Goal: Task Accomplishment & Management: Manage account settings

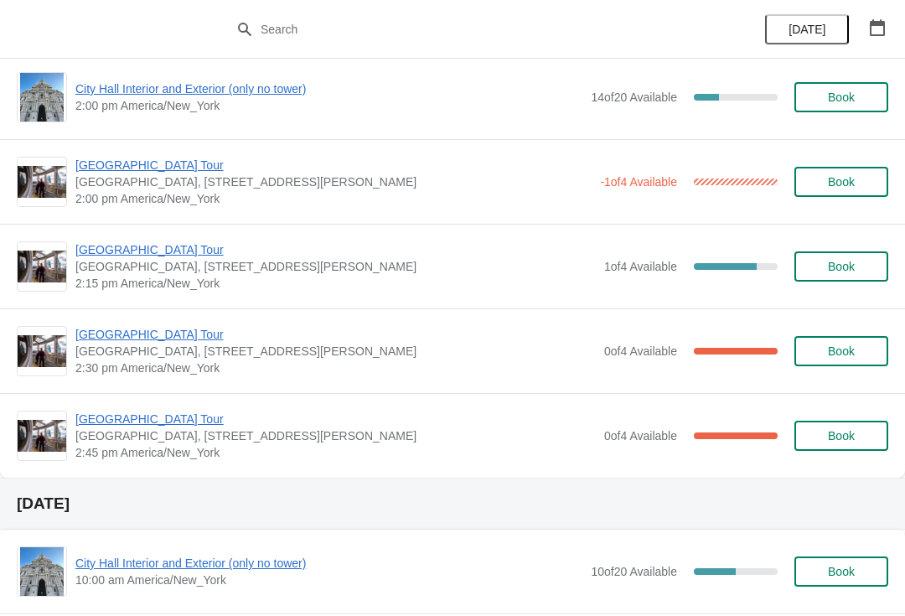
scroll to position [1284, 0]
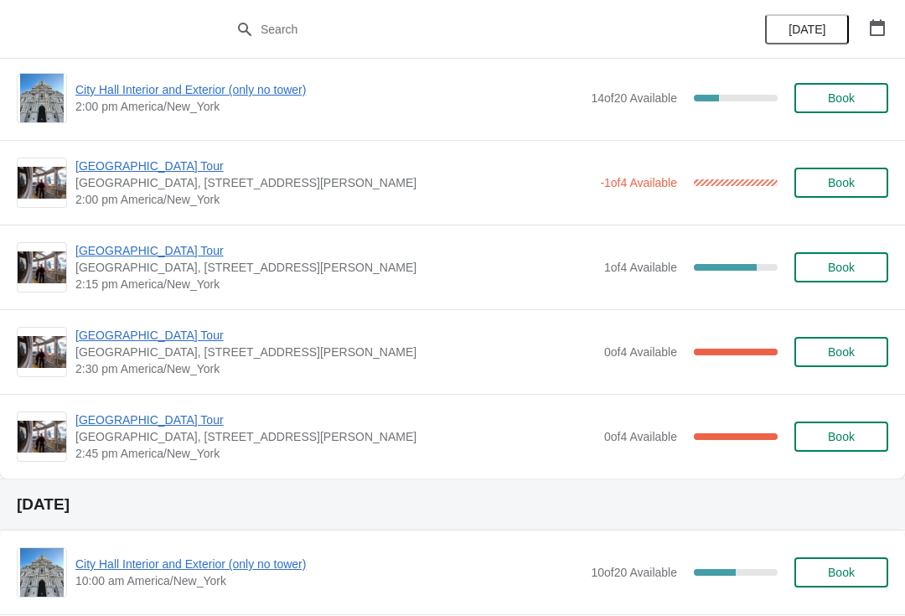
click at [121, 256] on span "[GEOGRAPHIC_DATA] Tour" at bounding box center [335, 250] width 521 height 17
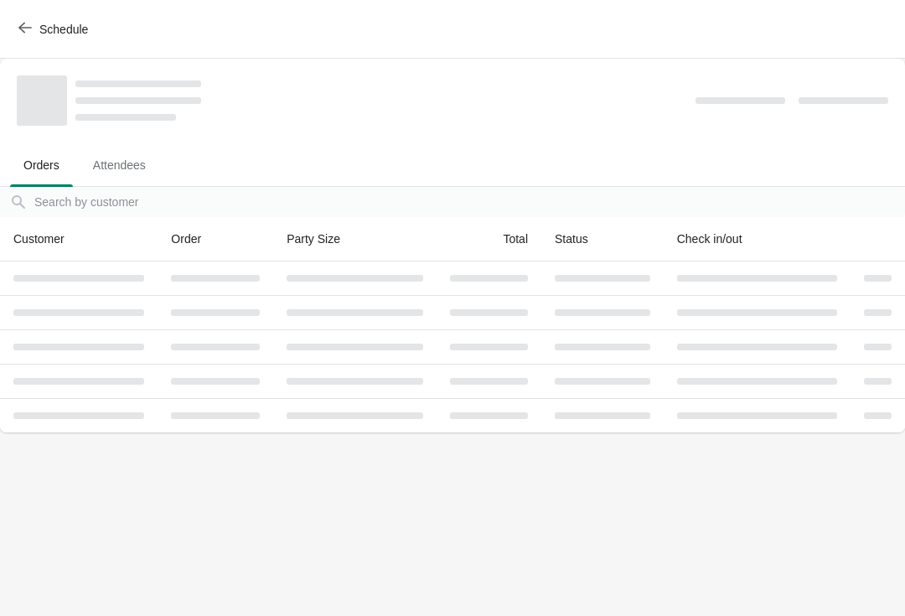
scroll to position [0, 0]
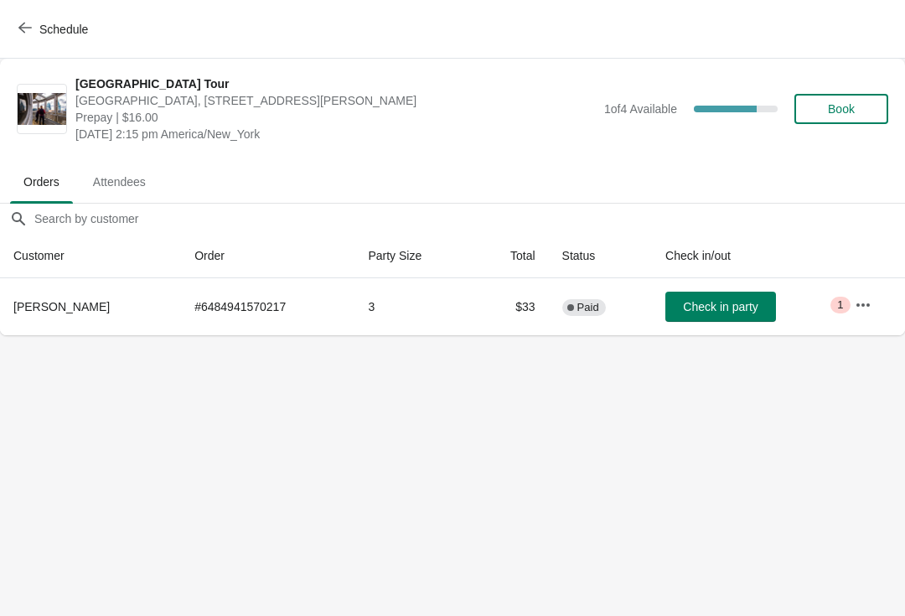
click at [856, 108] on span "Book" at bounding box center [842, 108] width 64 height 13
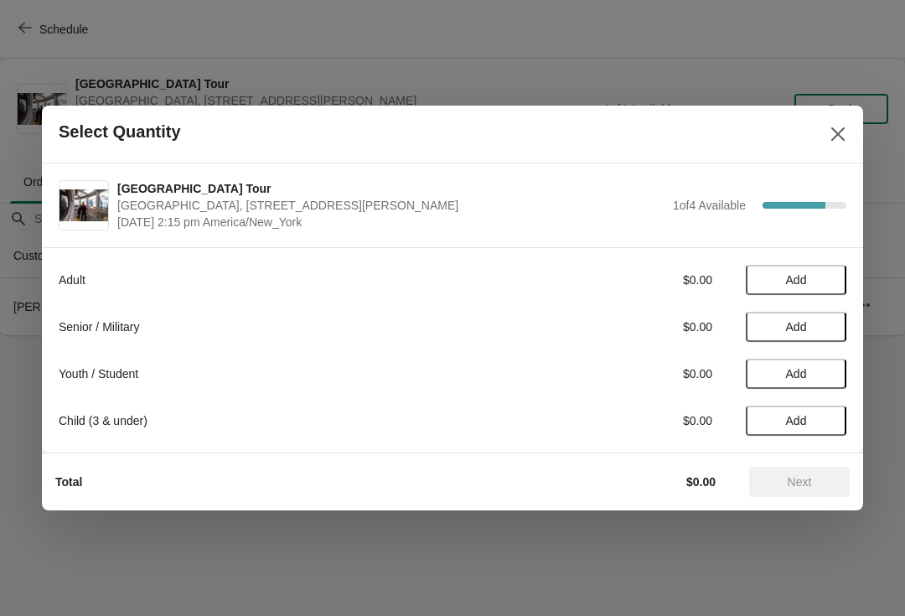
click at [798, 321] on span "Add" at bounding box center [796, 326] width 21 height 13
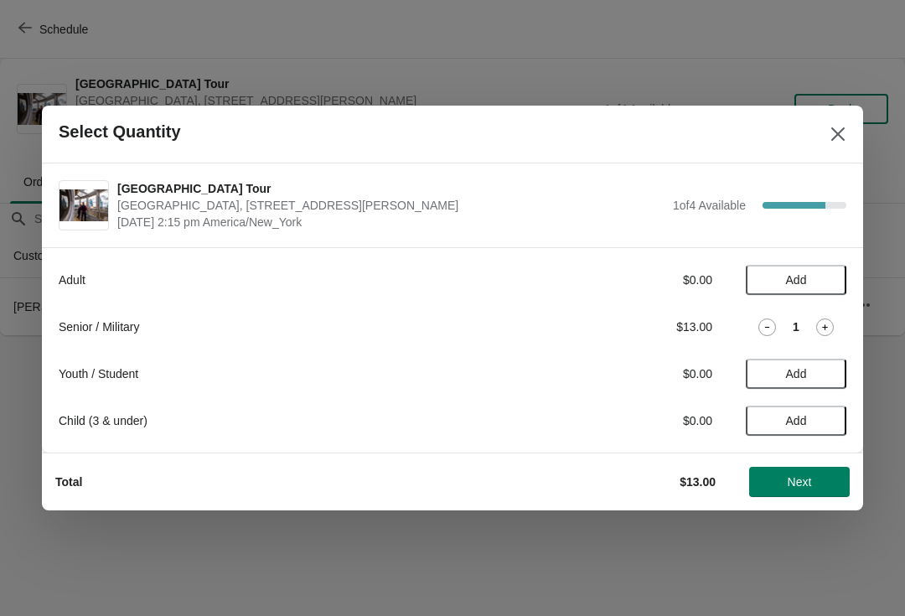
click at [802, 312] on div "Senior / Military $13.00 1" at bounding box center [453, 327] width 788 height 30
click at [832, 324] on icon at bounding box center [825, 328] width 18 height 18
click at [800, 494] on button "Next" at bounding box center [799, 482] width 101 height 30
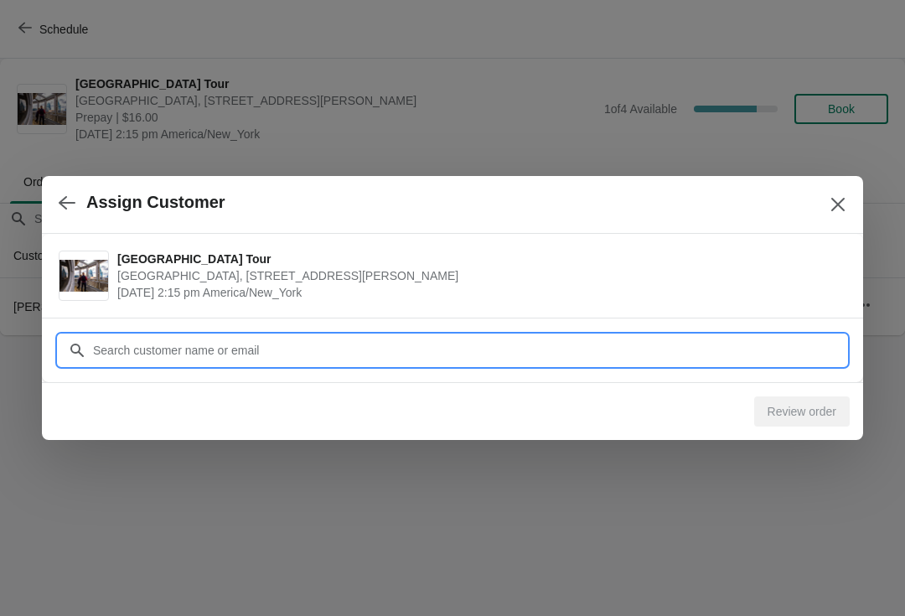
click at [122, 335] on div "Assign Customer City Hall Tower Tour City Hall Visitor Center, 1400 John F Kenn…" at bounding box center [452, 335] width 905 height 0
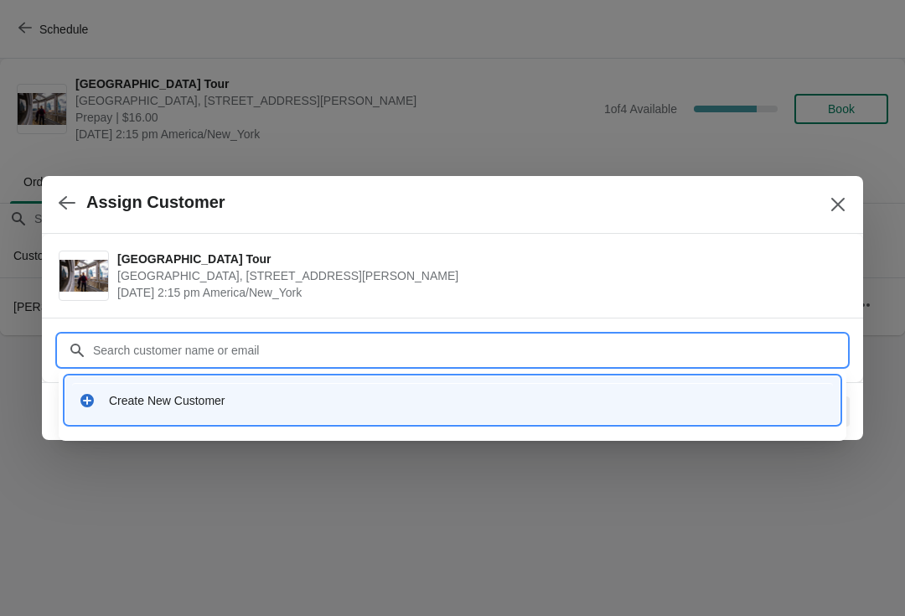
click at [138, 337] on input "Customer" at bounding box center [469, 350] width 754 height 30
click at [123, 397] on div "Create New Customer" at bounding box center [468, 400] width 718 height 17
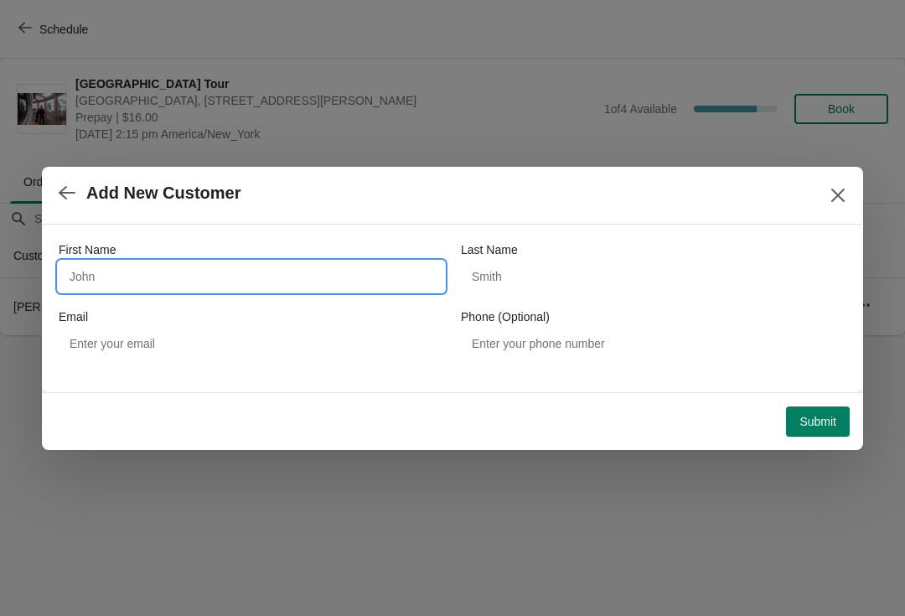
click at [90, 277] on input "First Name" at bounding box center [252, 277] width 386 height 30
type input "Bill"
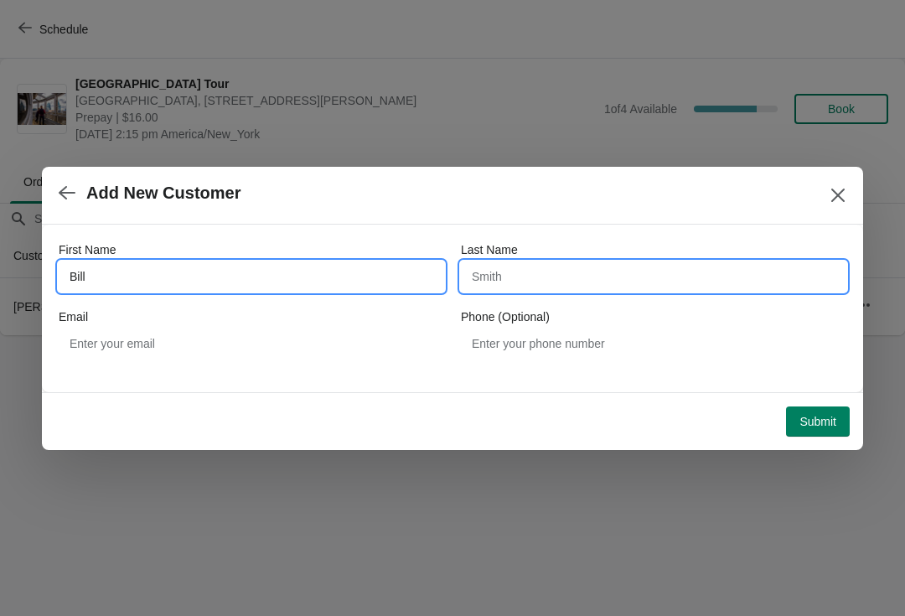
click at [529, 268] on input "Last Name" at bounding box center [654, 277] width 386 height 30
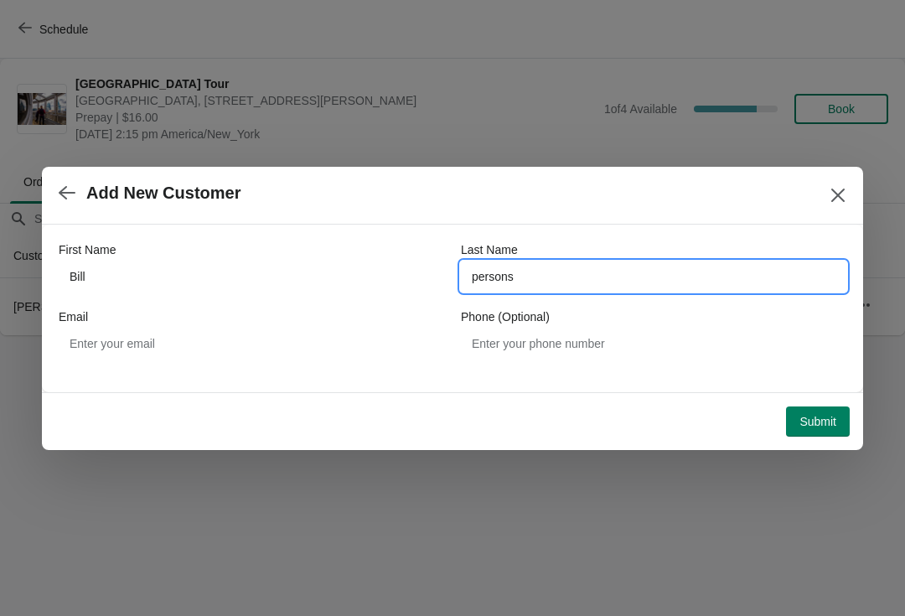
type input "persons"
click at [824, 408] on button "Submit" at bounding box center [818, 422] width 64 height 30
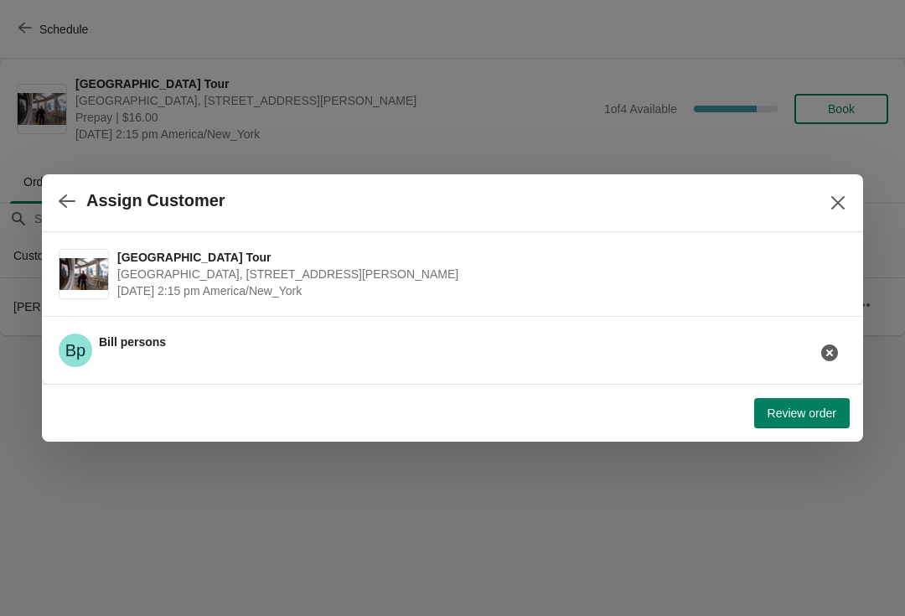
click at [795, 414] on span "Review order" at bounding box center [802, 413] width 69 height 13
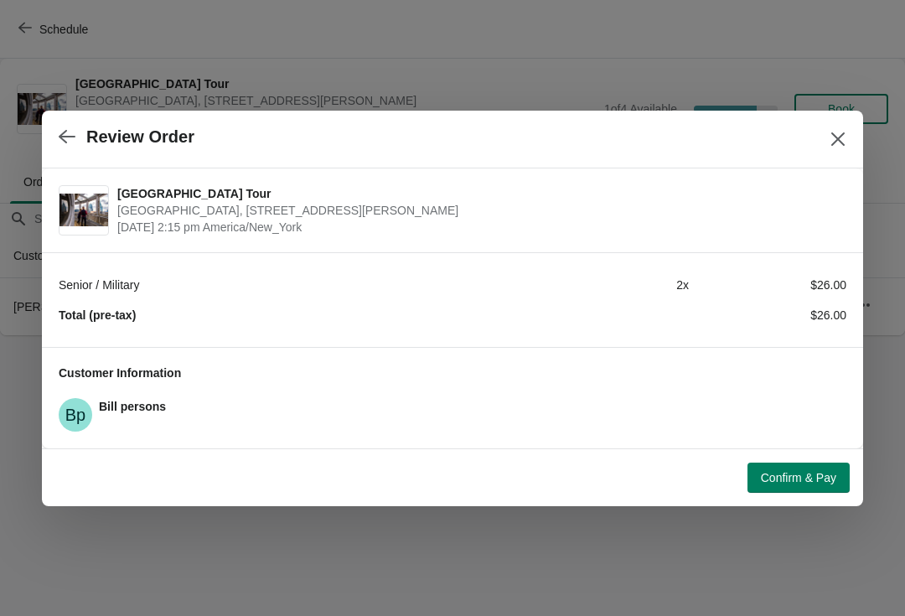
click at [825, 488] on button "Confirm & Pay" at bounding box center [799, 478] width 102 height 30
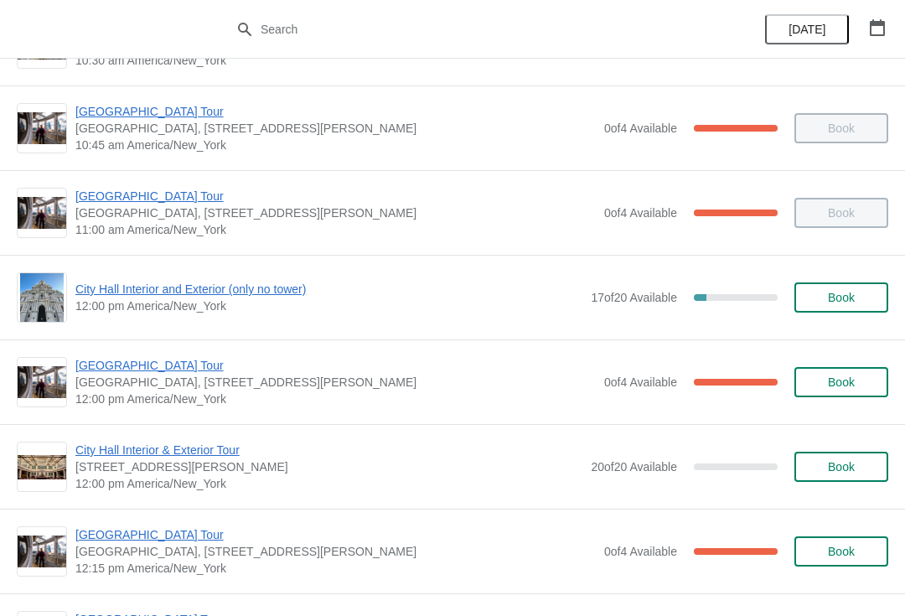
scroll to position [494, 0]
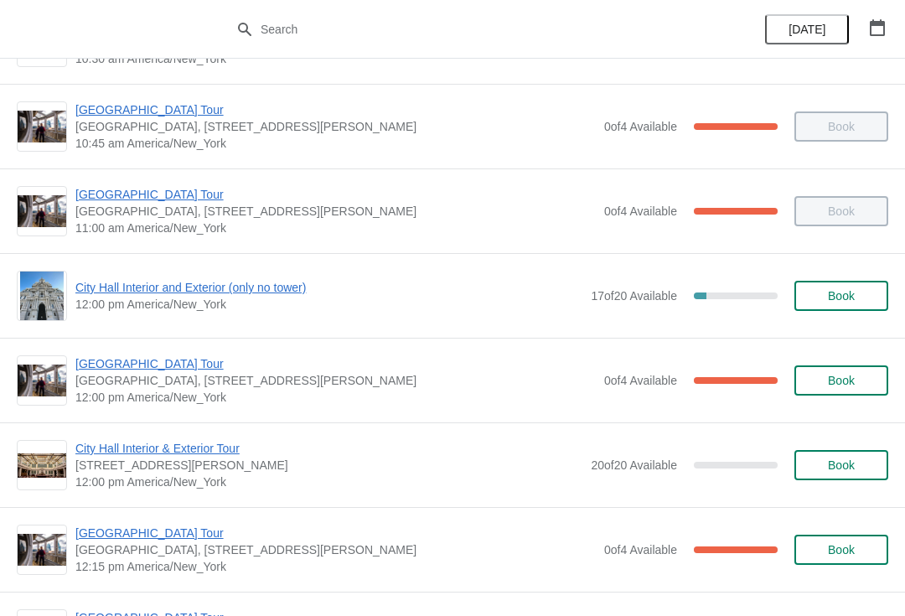
click at [824, 308] on button "Book" at bounding box center [842, 296] width 94 height 30
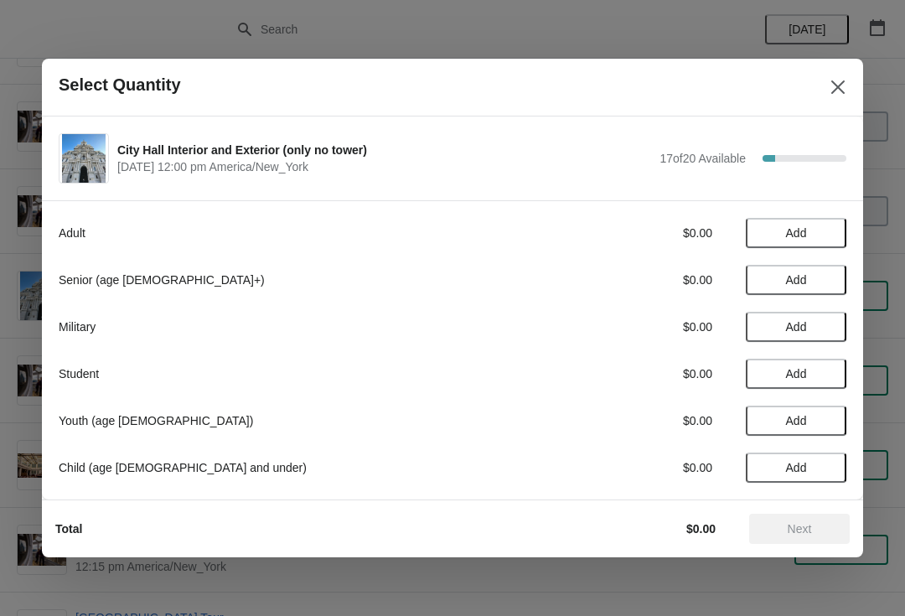
click at [795, 241] on button "Add" at bounding box center [796, 233] width 101 height 30
click at [765, 235] on icon at bounding box center [768, 234] width 18 height 18
click at [806, 235] on span "Add" at bounding box center [796, 232] width 21 height 13
click at [826, 227] on icon at bounding box center [825, 234] width 18 height 18
click at [797, 530] on span "Next" at bounding box center [800, 528] width 24 height 13
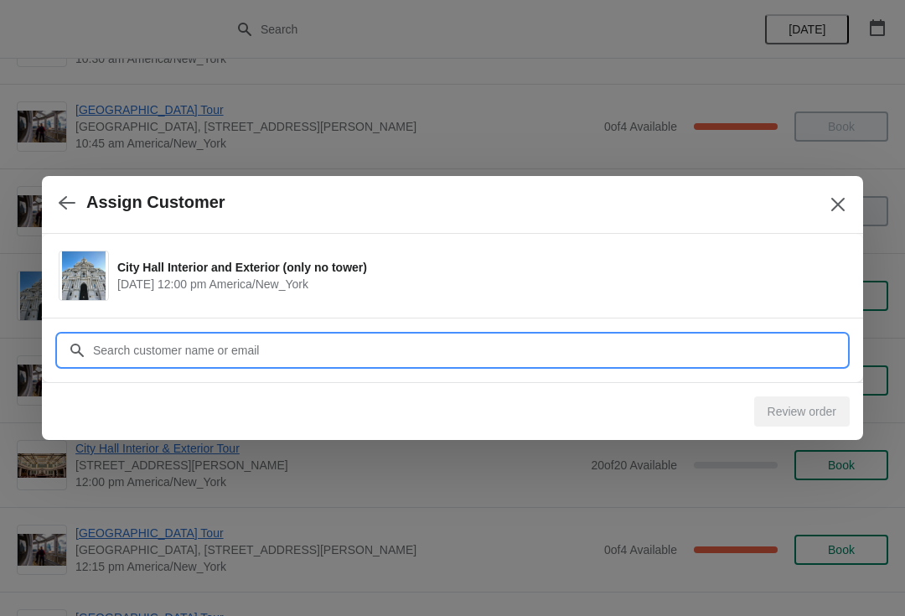
click at [652, 345] on input "Customer" at bounding box center [469, 350] width 754 height 30
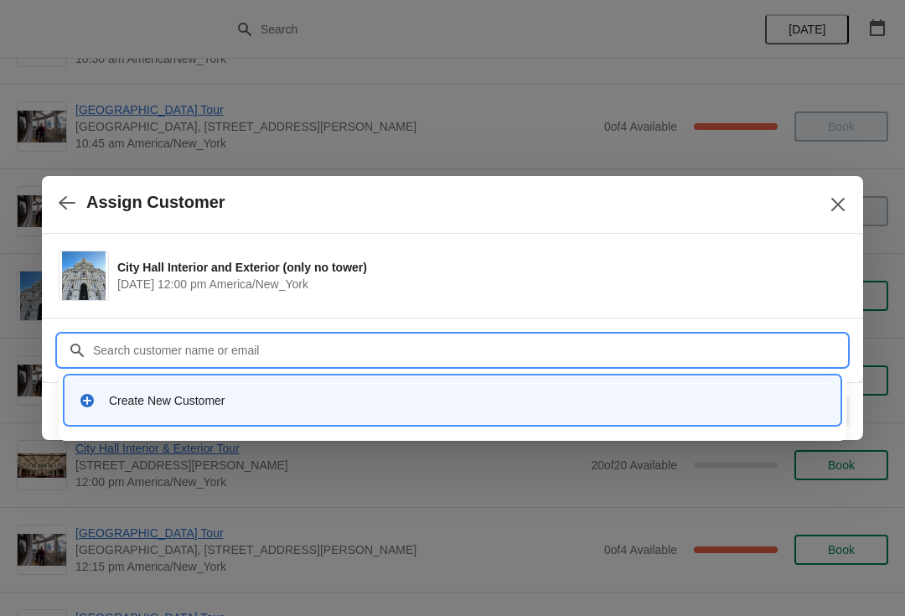
click at [274, 396] on div "Create New Customer" at bounding box center [468, 400] width 718 height 17
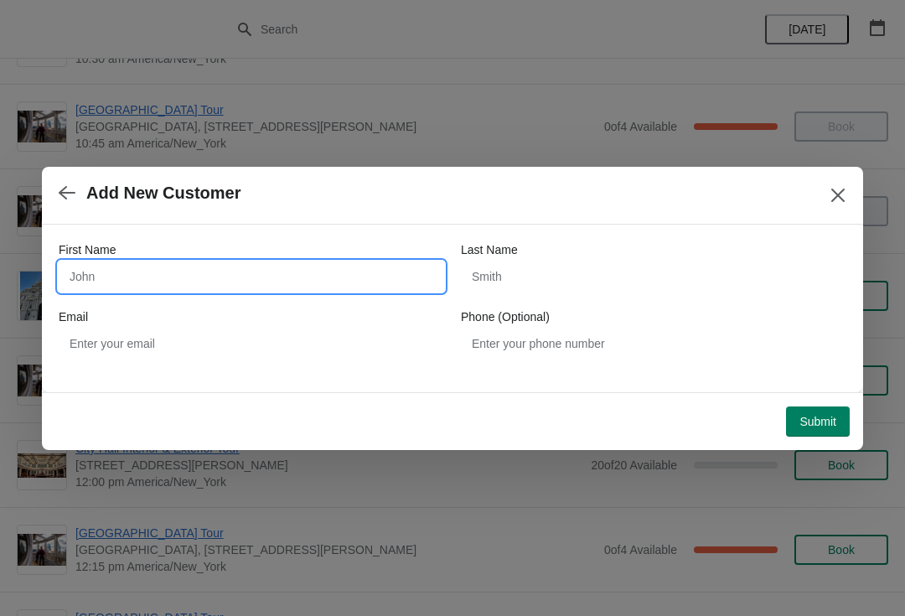
click at [241, 263] on input "First Name" at bounding box center [252, 277] width 386 height 30
type input "Doug"
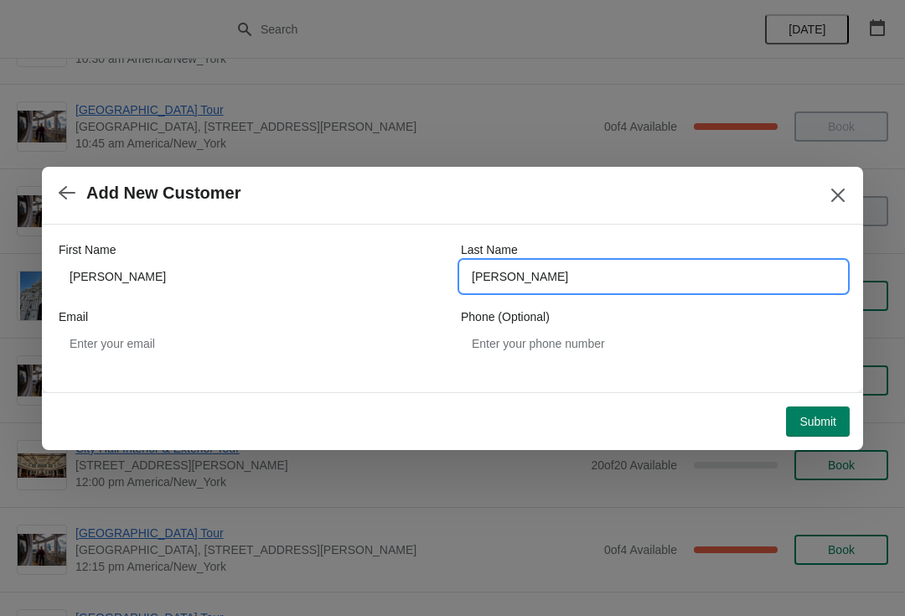
type input "Myers"
click at [817, 422] on span "Submit" at bounding box center [818, 421] width 37 height 13
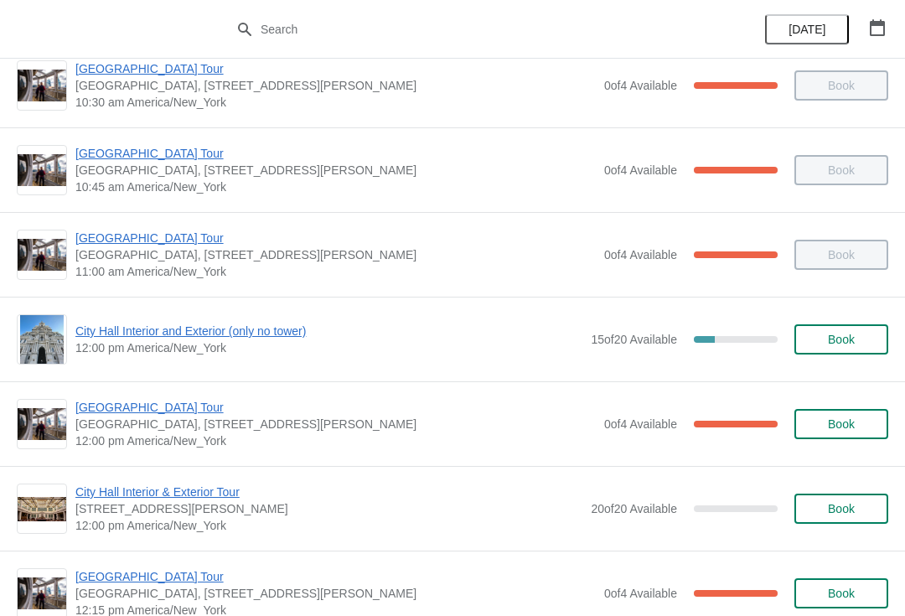
scroll to position [453, 0]
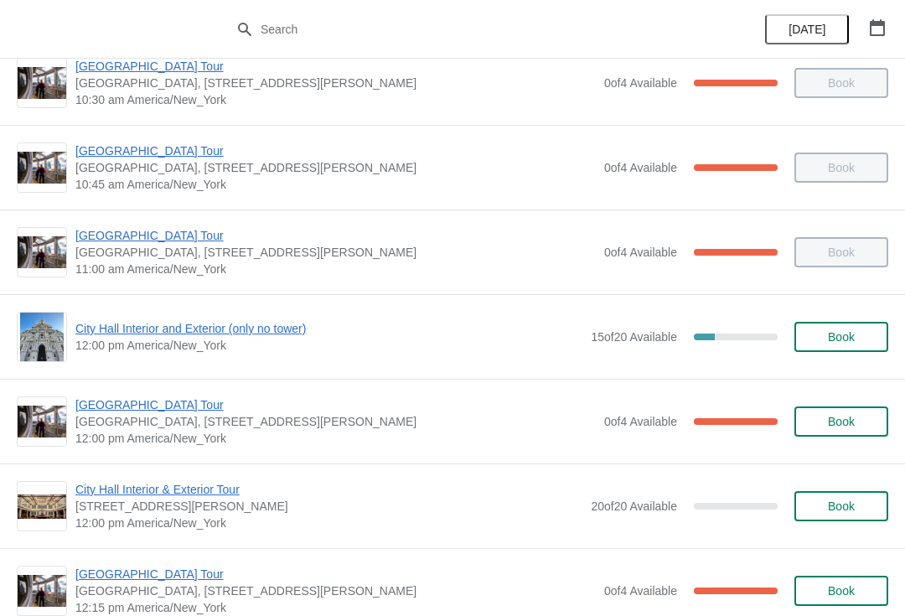
click at [295, 336] on span "City Hall Interior and Exterior (only no tower)" at bounding box center [328, 328] width 507 height 17
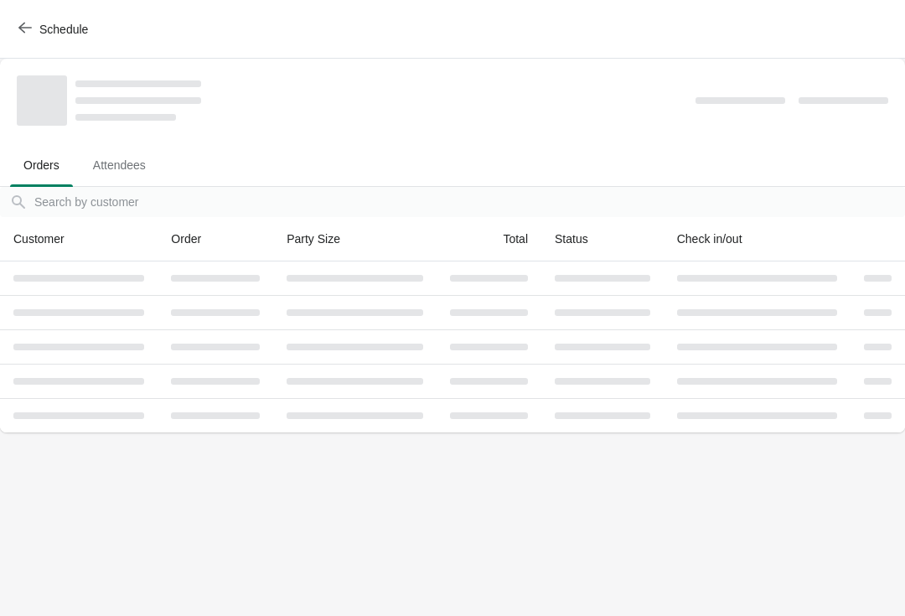
scroll to position [0, 0]
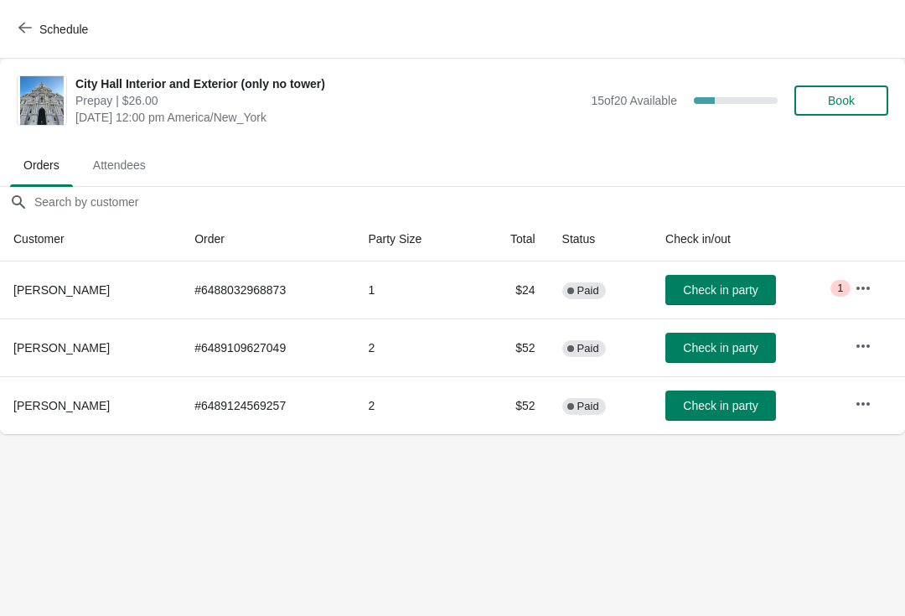
click at [711, 412] on span "Check in party" at bounding box center [720, 405] width 75 height 13
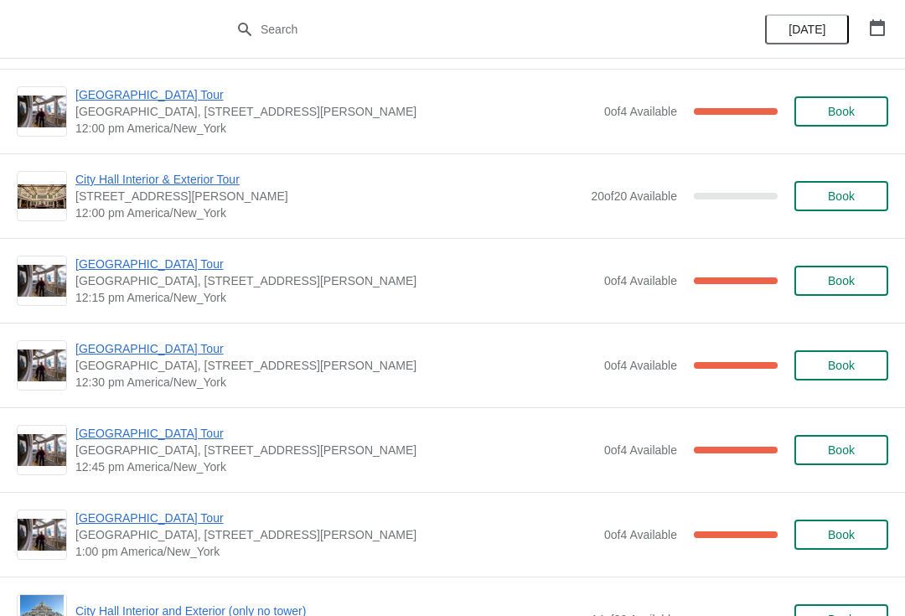
scroll to position [703, 0]
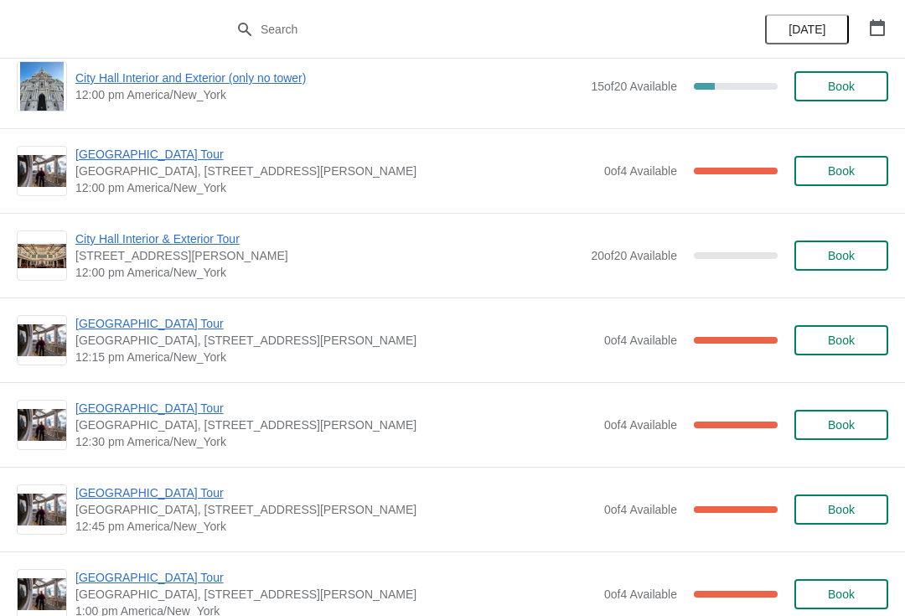
click at [149, 153] on span "[GEOGRAPHIC_DATA] Tour" at bounding box center [335, 154] width 521 height 17
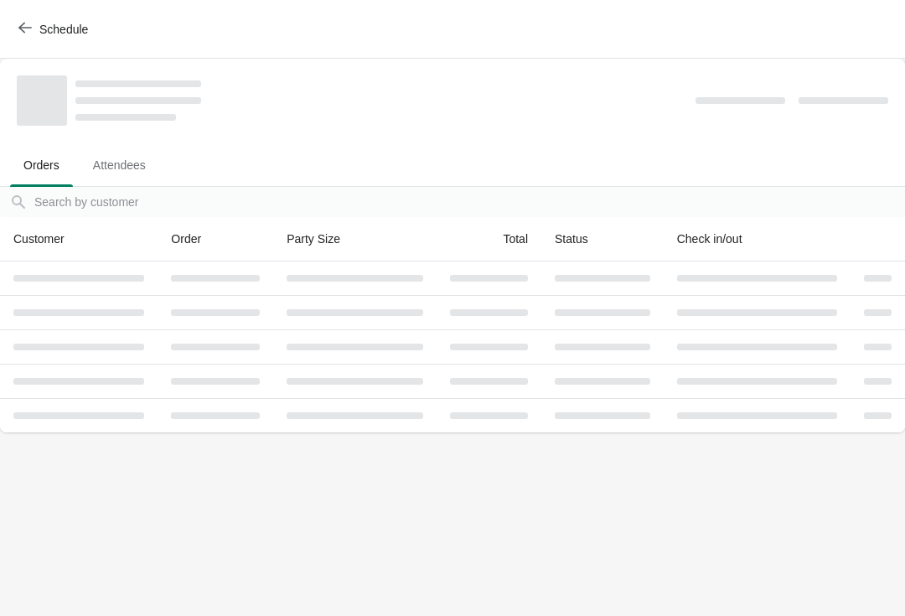
scroll to position [0, 0]
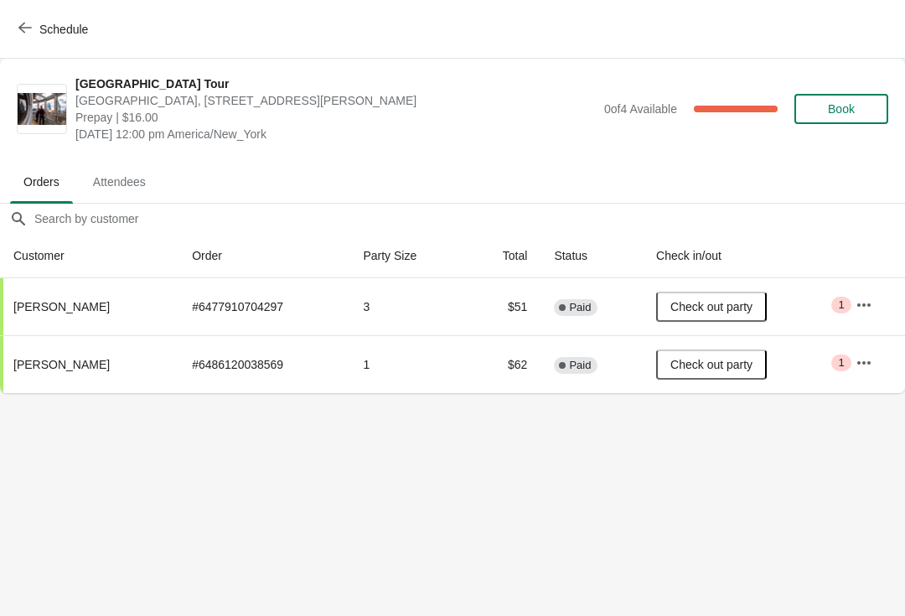
click at [34, 42] on button "Schedule" at bounding box center [54, 29] width 93 height 30
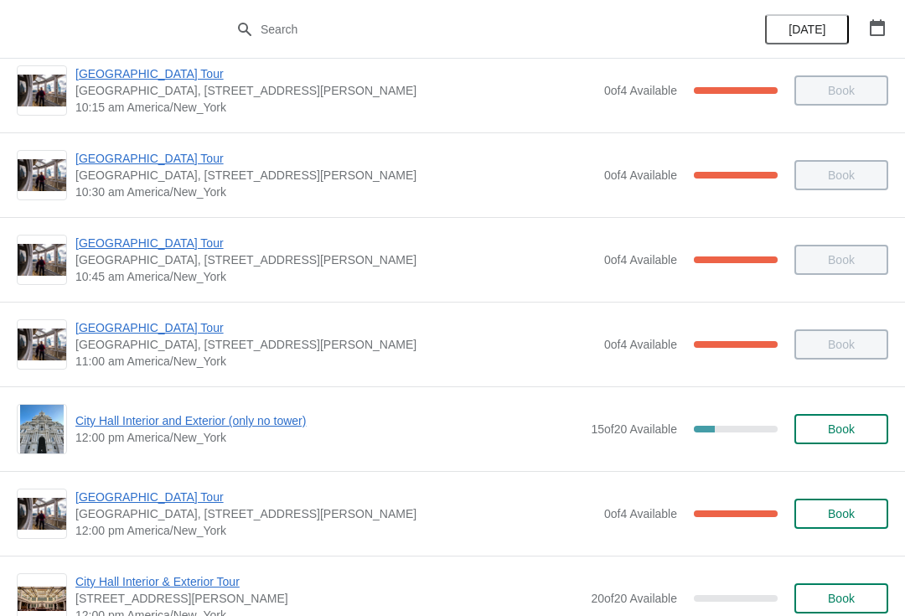
scroll to position [361, 0]
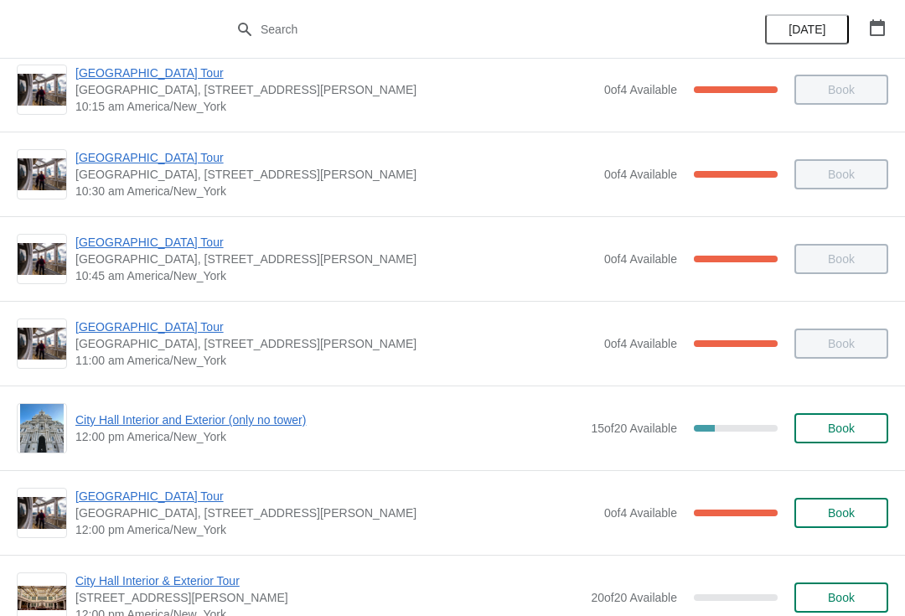
click at [262, 412] on span "City Hall Interior and Exterior (only no tower)" at bounding box center [328, 420] width 507 height 17
